Goal: Information Seeking & Learning: Learn about a topic

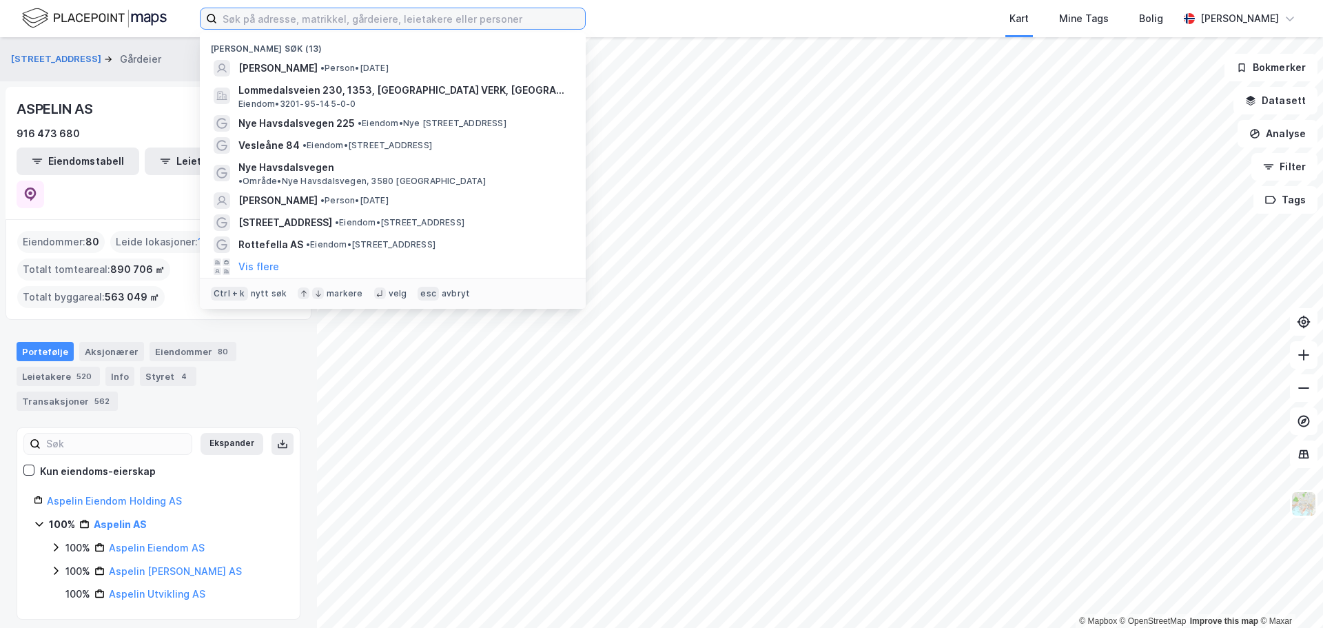
click at [290, 19] on input at bounding box center [401, 18] width 368 height 21
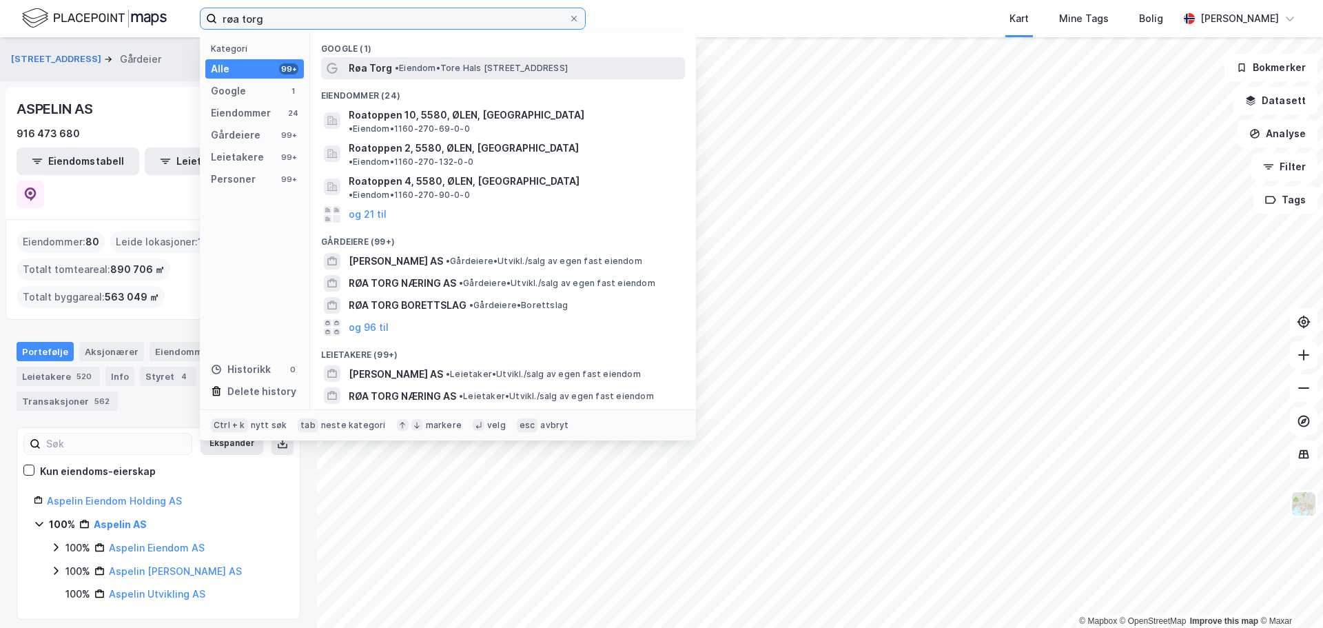
type input "røa torg"
click at [507, 70] on span "• Eiendom • [PERSON_NAME][STREET_ADDRESS]" at bounding box center [481, 68] width 173 height 11
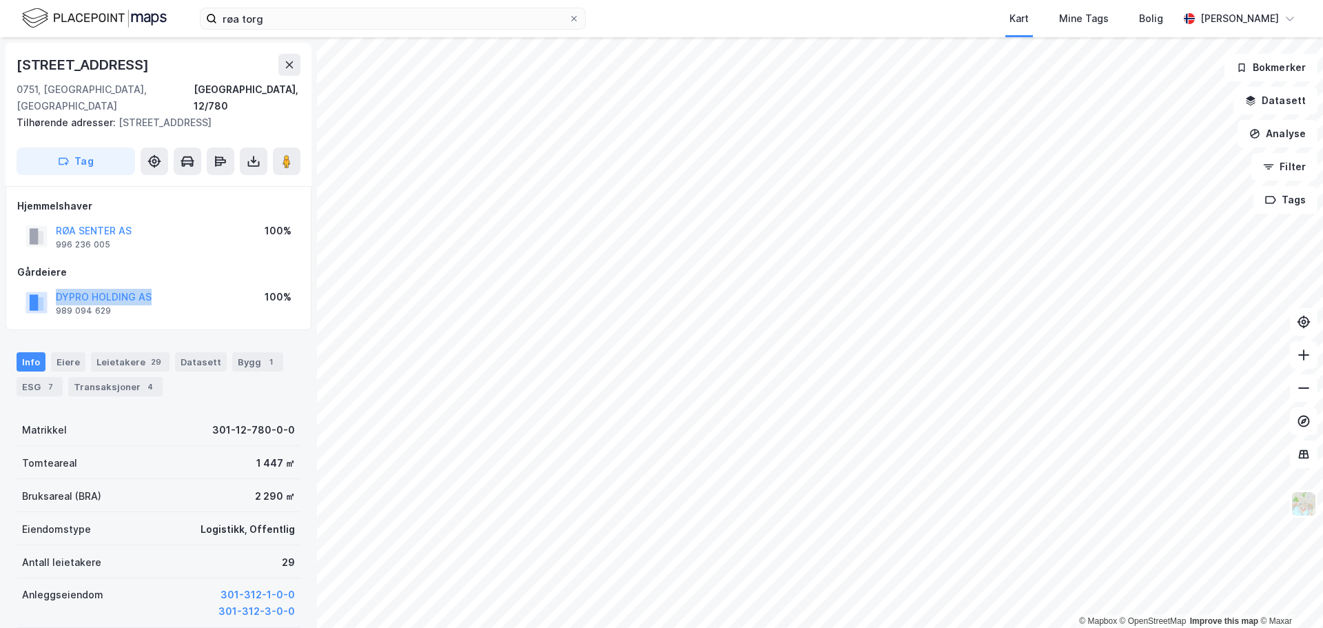
drag, startPoint x: 159, startPoint y: 278, endPoint x: 37, endPoint y: 274, distance: 122.0
click at [37, 286] on div "DYPRO HOLDING AS 989 094 629 100%" at bounding box center [158, 302] width 283 height 33
copy button "DYPRO HOLDING AS"
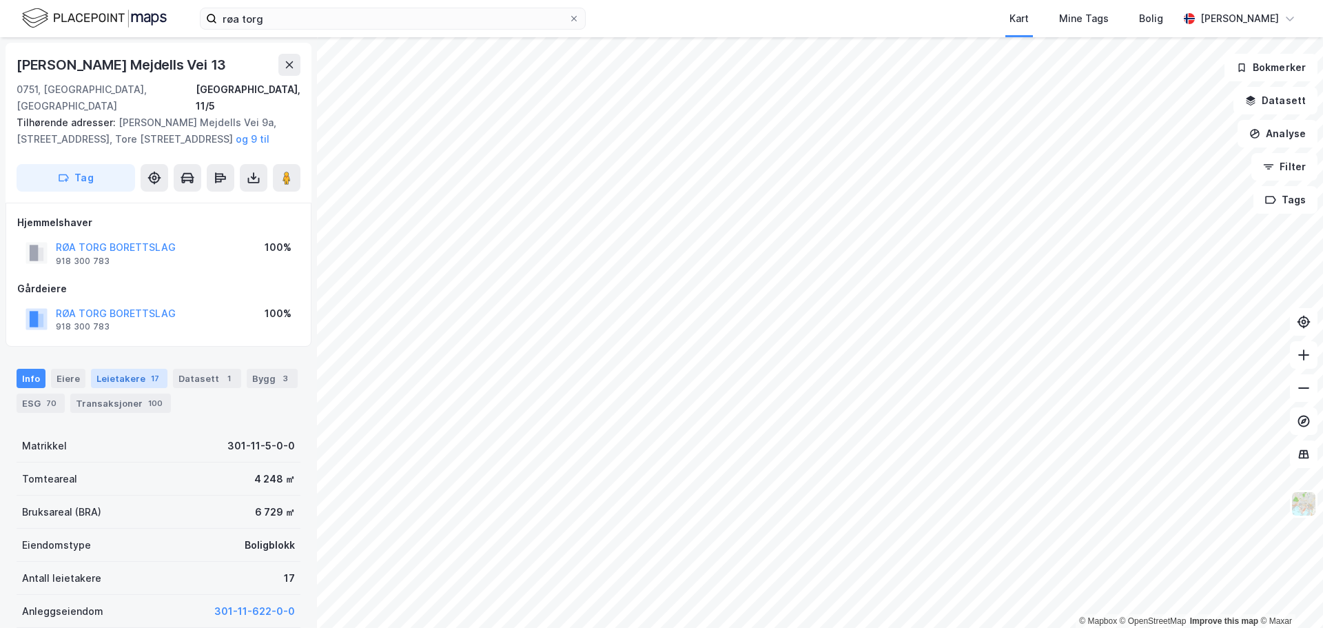
click at [123, 369] on div "Leietakere 17" at bounding box center [129, 378] width 76 height 19
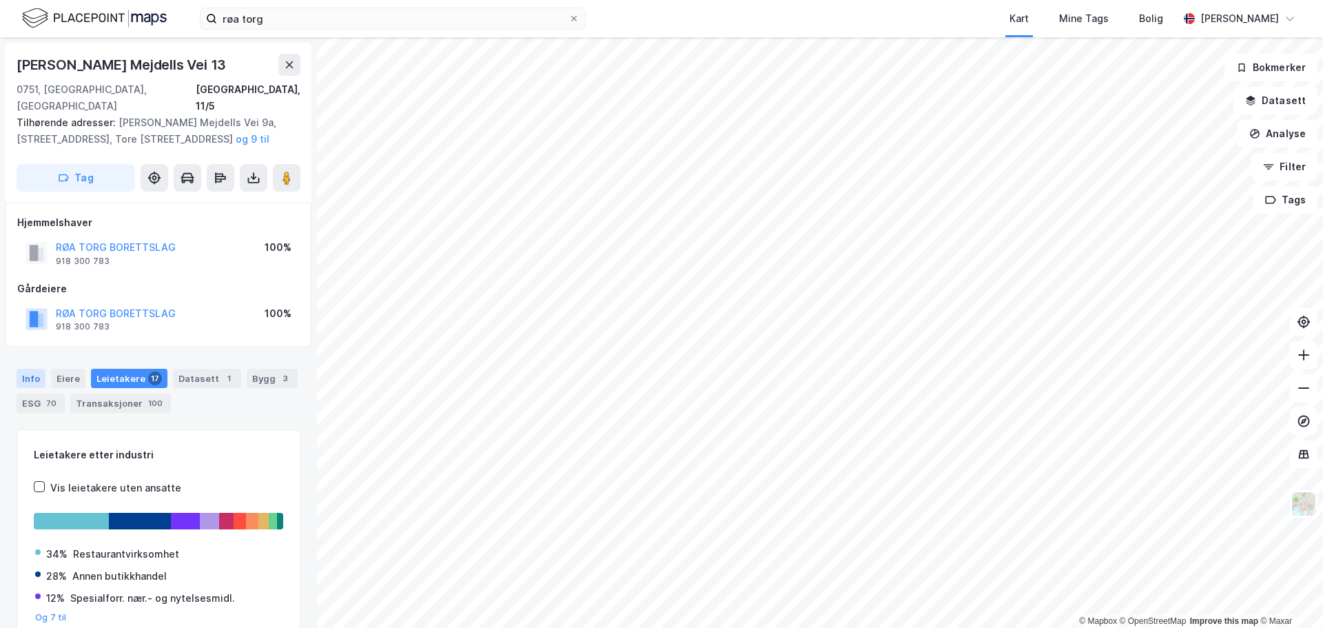
click at [26, 369] on div "Info" at bounding box center [31, 378] width 29 height 19
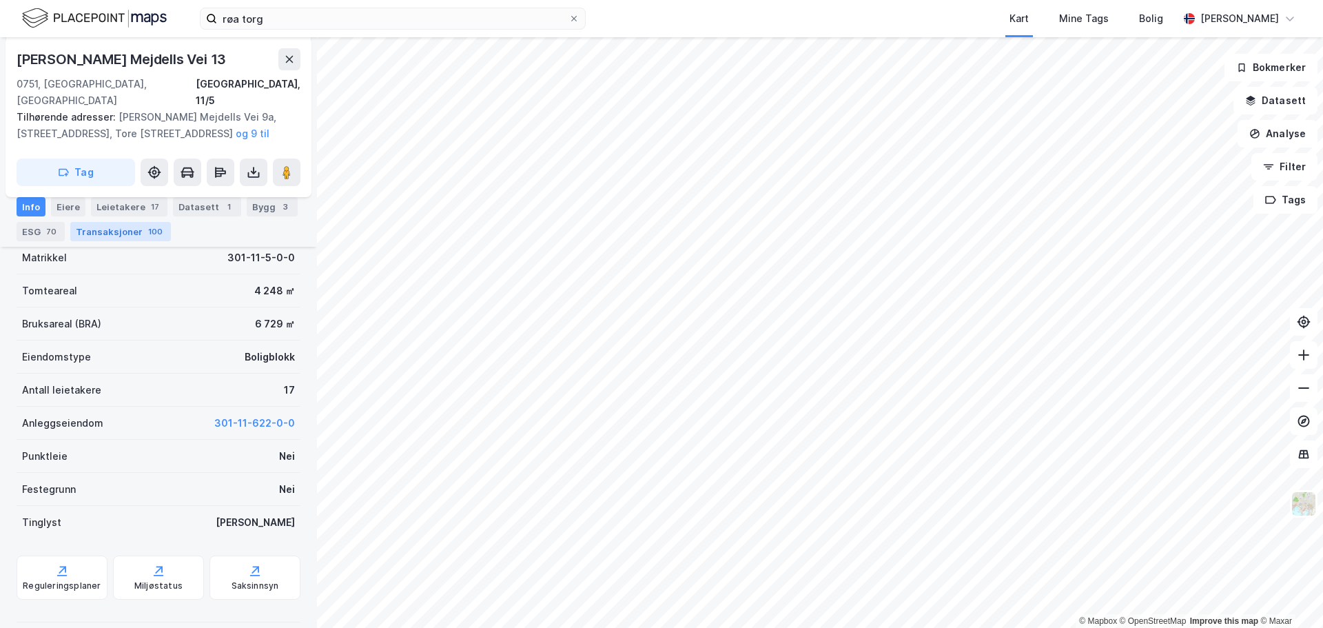
click at [126, 236] on div "Transaksjoner 100" at bounding box center [120, 231] width 101 height 19
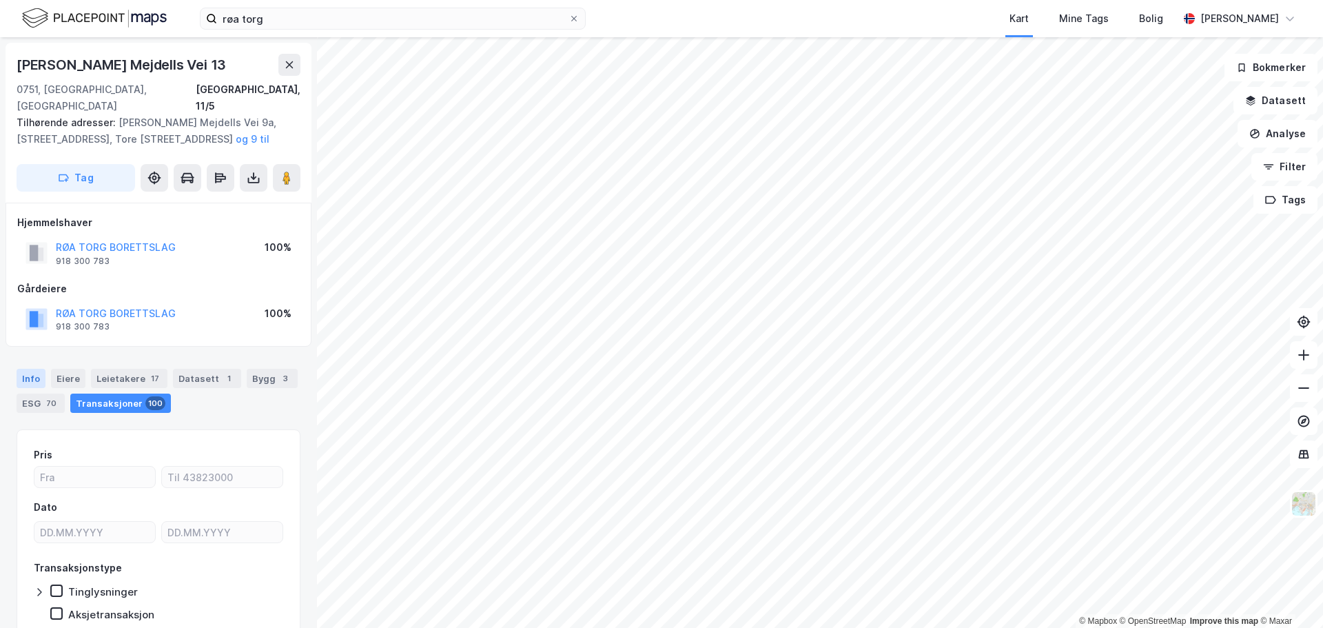
click at [32, 369] on div "Info" at bounding box center [31, 378] width 29 height 19
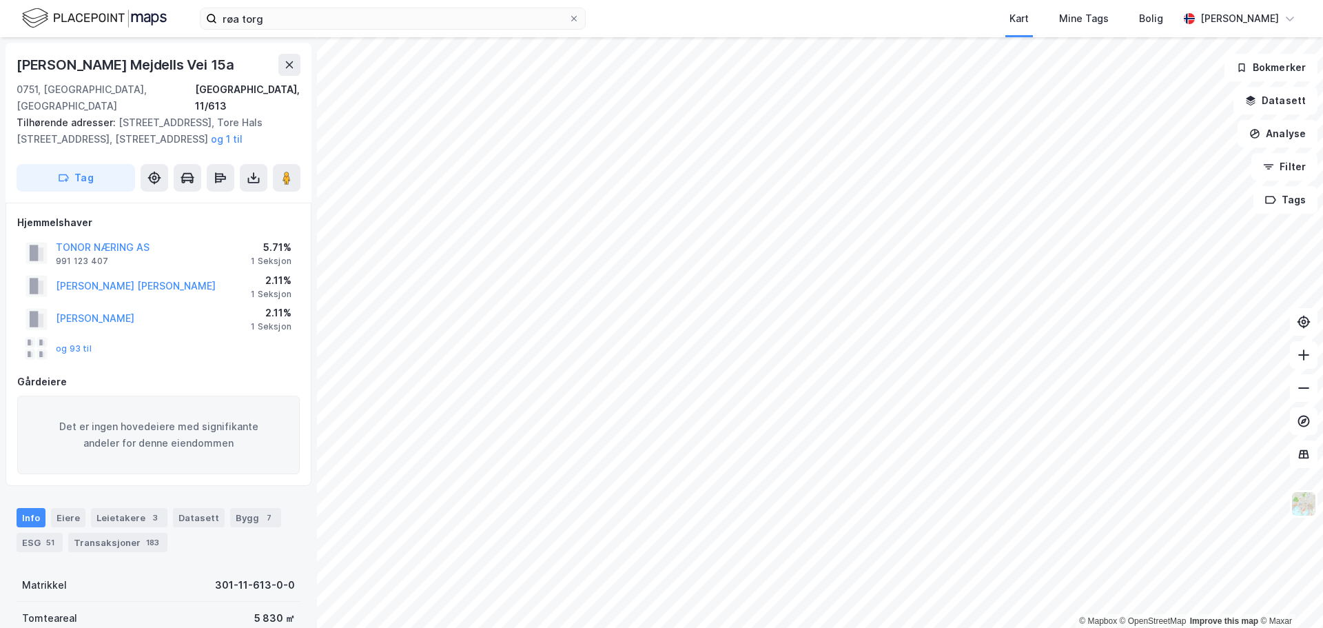
scroll to position [1, 0]
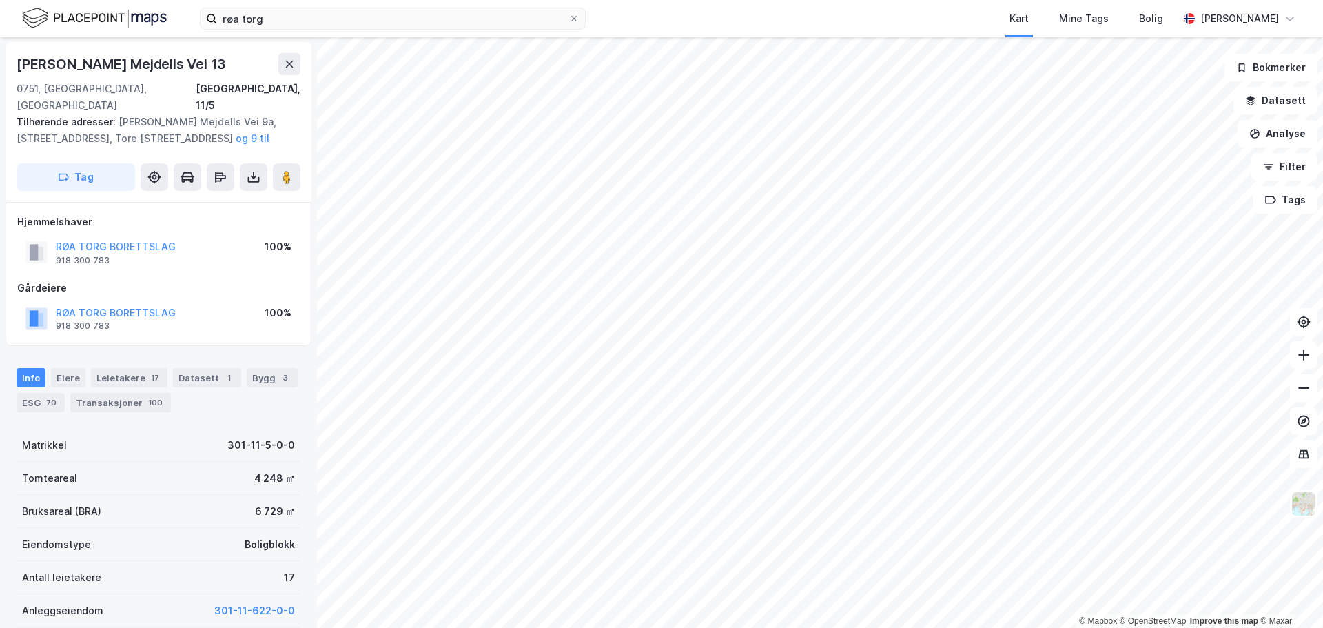
scroll to position [1, 0]
click at [338, 27] on input "røa torg" at bounding box center [392, 18] width 351 height 21
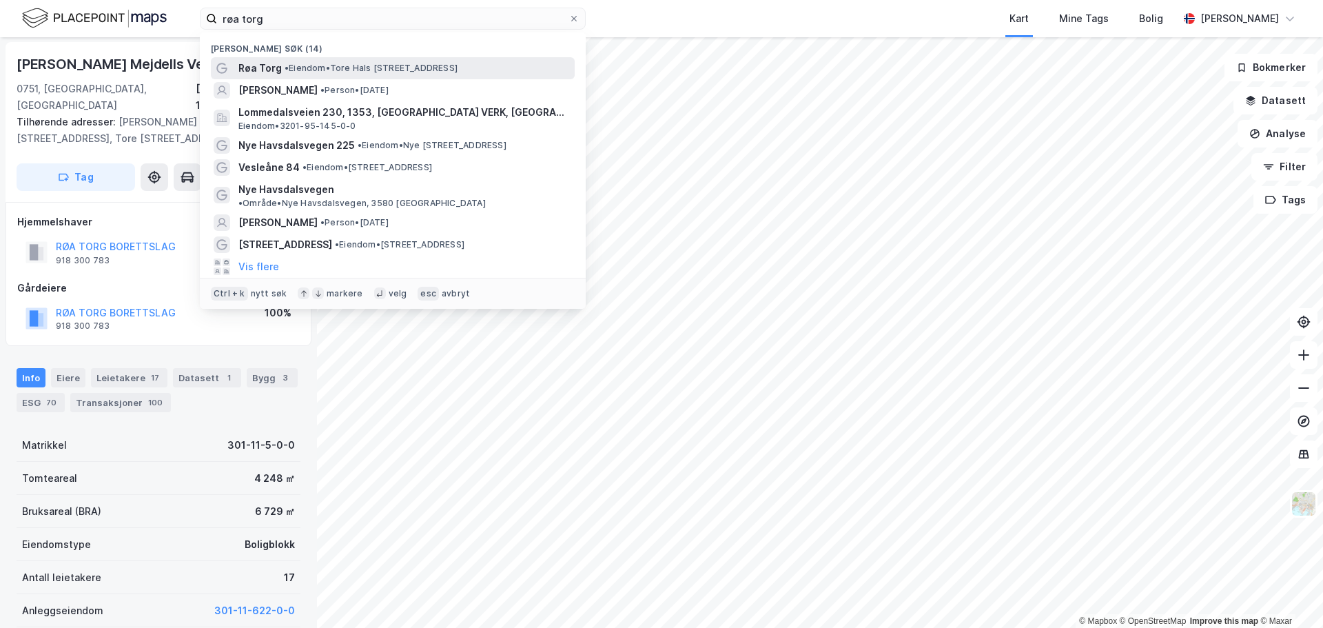
click at [342, 73] on span "• Eiendom • [PERSON_NAME][STREET_ADDRESS]" at bounding box center [371, 68] width 173 height 11
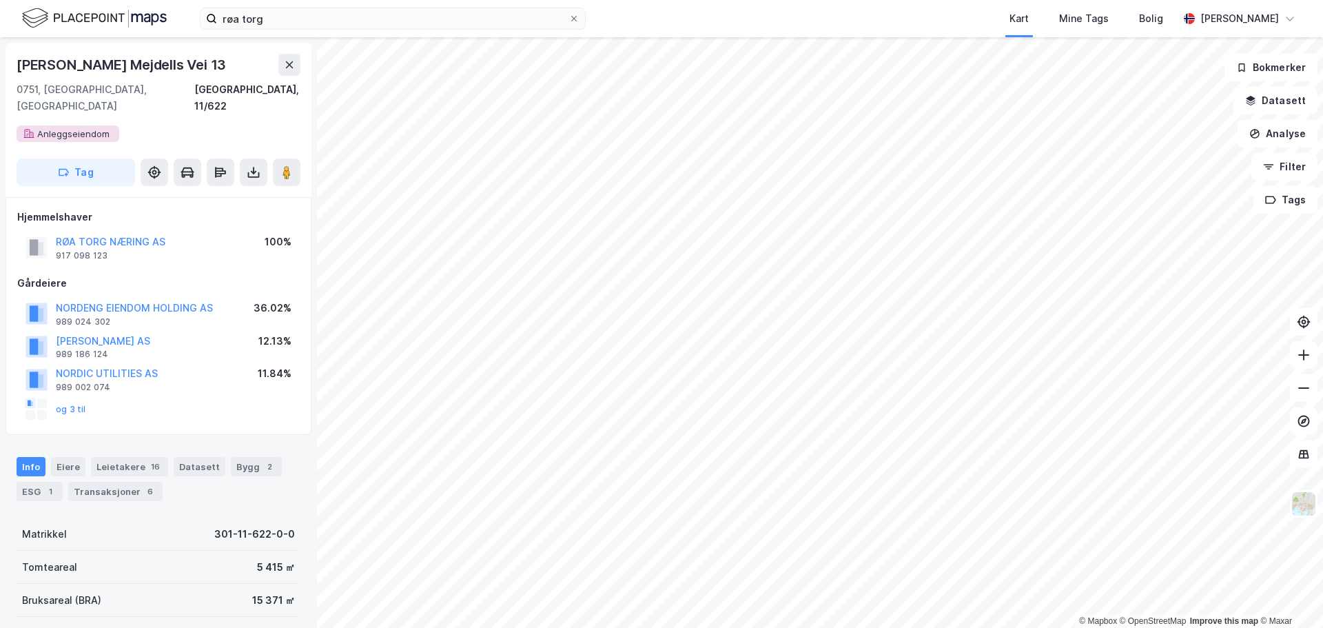
scroll to position [1, 0]
click at [575, 19] on icon at bounding box center [574, 18] width 8 height 8
click at [568, 19] on input "røa torg" at bounding box center [392, 18] width 351 height 21
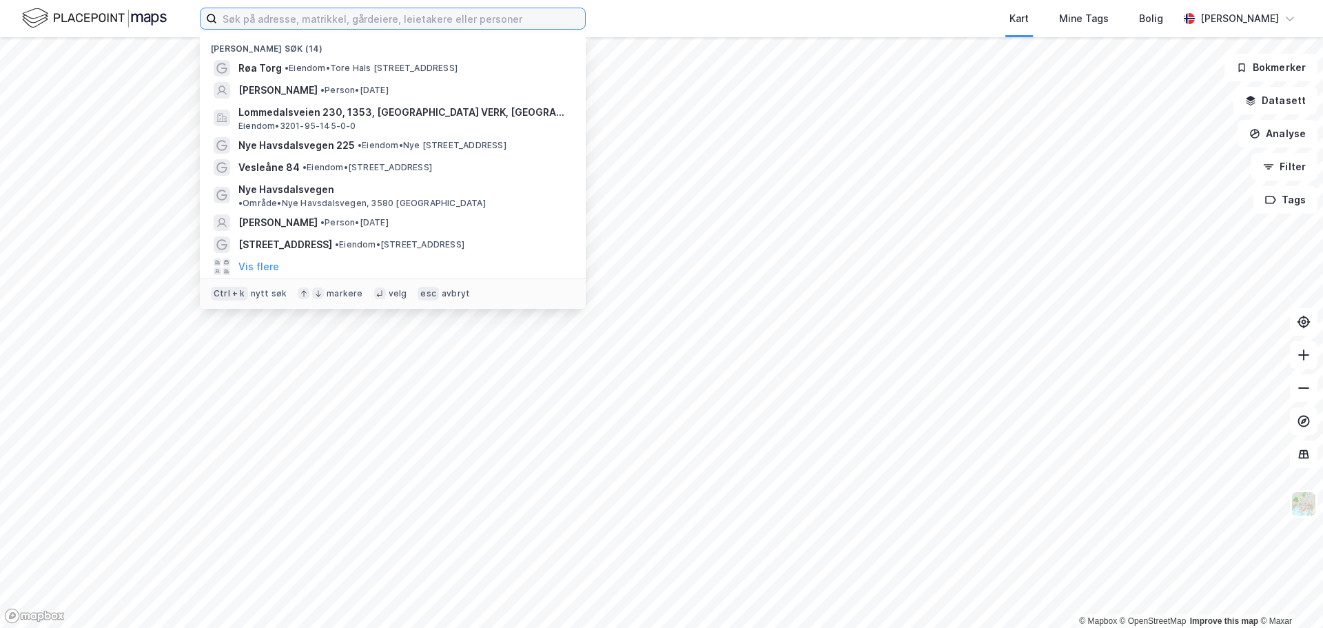
click at [400, 19] on input at bounding box center [401, 18] width 368 height 21
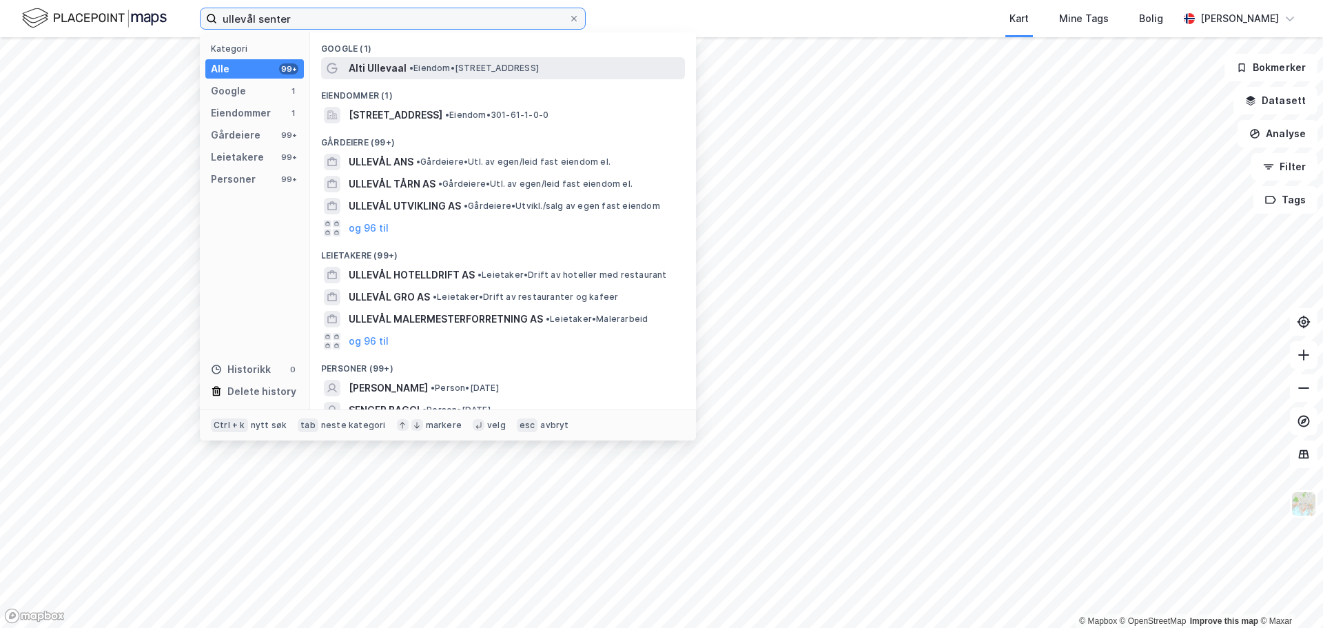
type input "ullevål senter"
click at [413, 72] on span "•" at bounding box center [411, 68] width 4 height 10
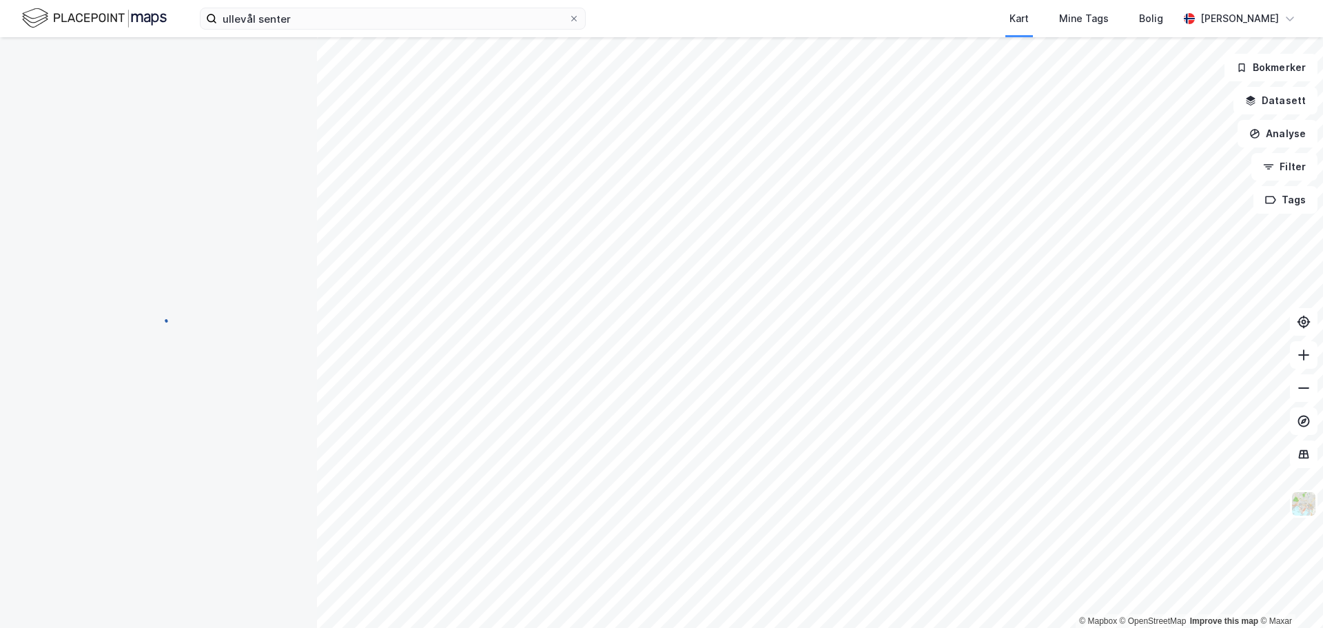
scroll to position [1, 0]
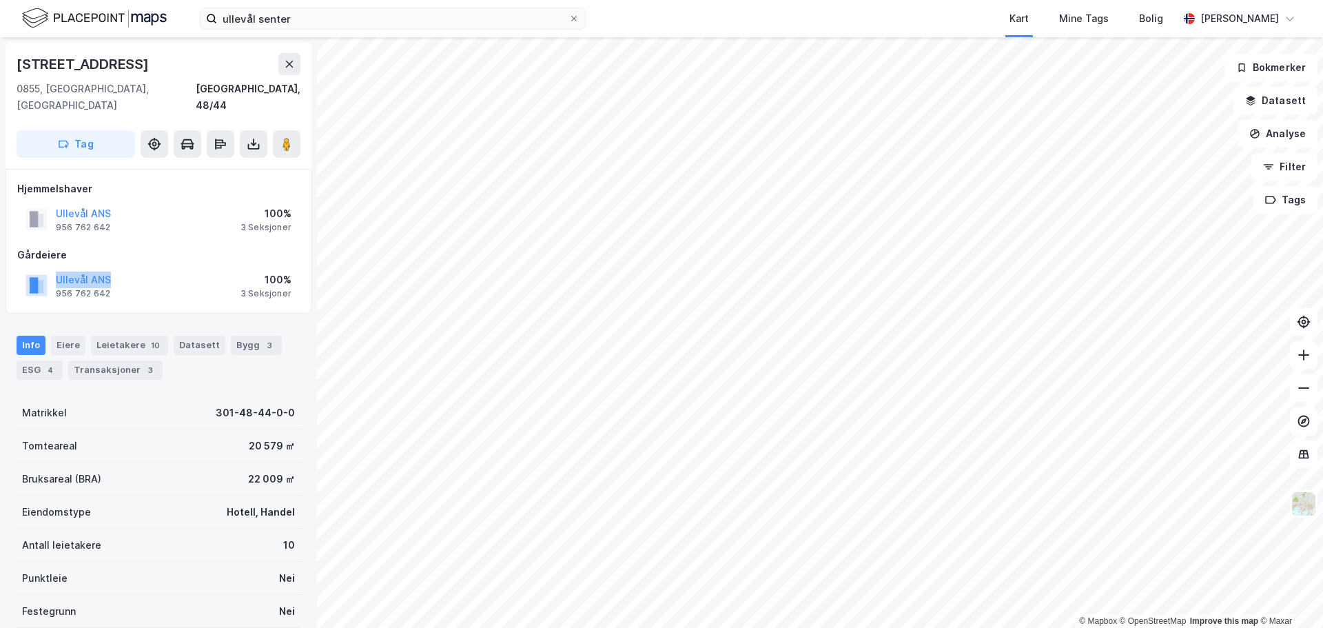
drag, startPoint x: 125, startPoint y: 261, endPoint x: 54, endPoint y: 262, distance: 70.3
click at [54, 269] on div "Ullevål ANS 956 762 642 100% 3 Seksjoner" at bounding box center [158, 285] width 283 height 33
copy button "Ullevål ANS"
